Goal: Information Seeking & Learning: Learn about a topic

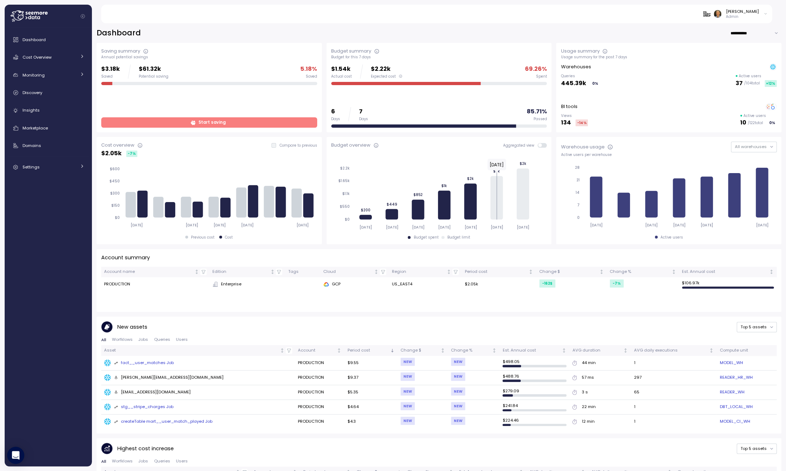
click at [202, 122] on span "Start saving" at bounding box center [212, 123] width 27 height 10
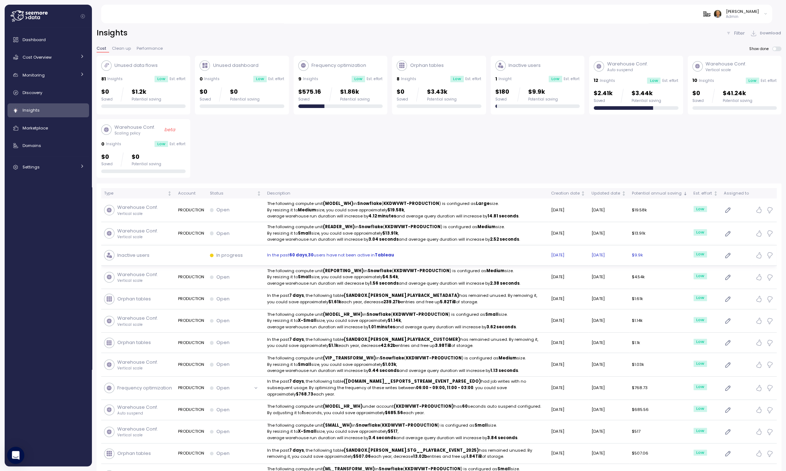
click at [356, 255] on p "In the past 60 days , 30 users have not been active in [GEOGRAPHIC_DATA]" at bounding box center [406, 255] width 278 height 6
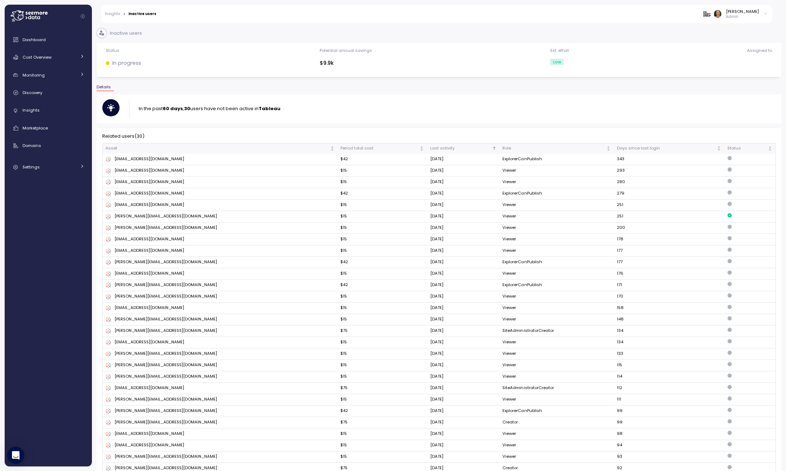
click at [767, 54] on div "Assigned to" at bounding box center [759, 60] width 25 height 25
click at [760, 63] on div at bounding box center [759, 63] width 25 height 10
click at [728, 168] on icon at bounding box center [730, 169] width 4 height 4
click at [728, 169] on icon at bounding box center [730, 169] width 4 height 4
click at [751, 171] on td at bounding box center [749, 170] width 51 height 11
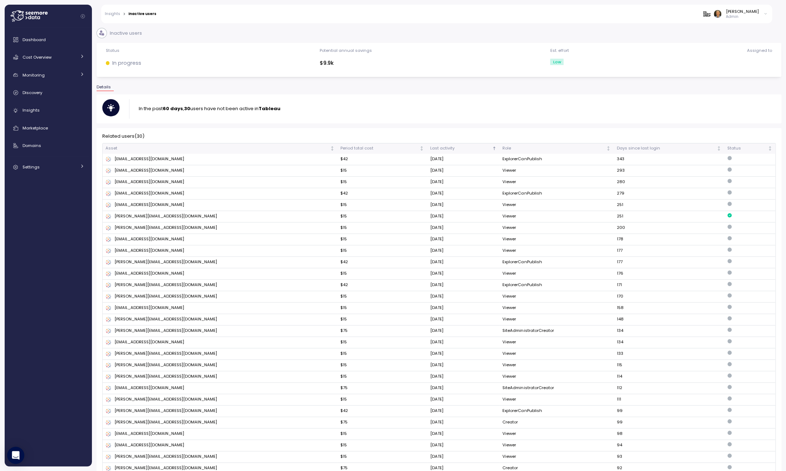
click at [107, 13] on link "Insights" at bounding box center [112, 14] width 15 height 4
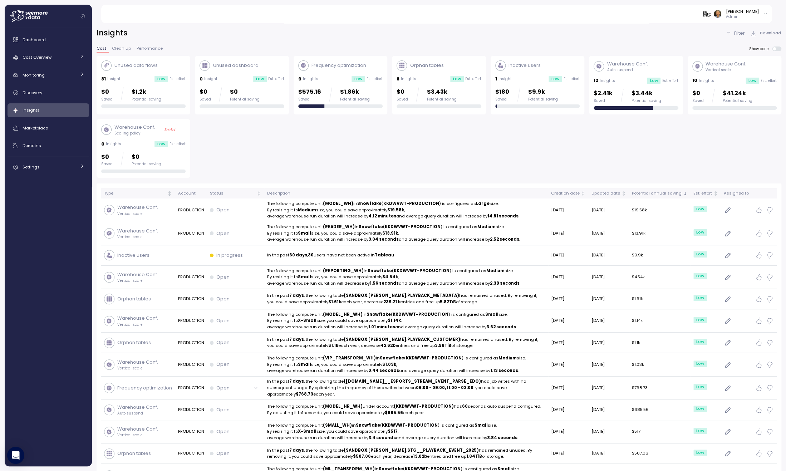
click at [123, 73] on div "Unused data flows 81 Insights Low Est. effort $0 Saved $1.2k Potential saving" at bounding box center [143, 84] width 84 height 48
